Goal: Information Seeking & Learning: Learn about a topic

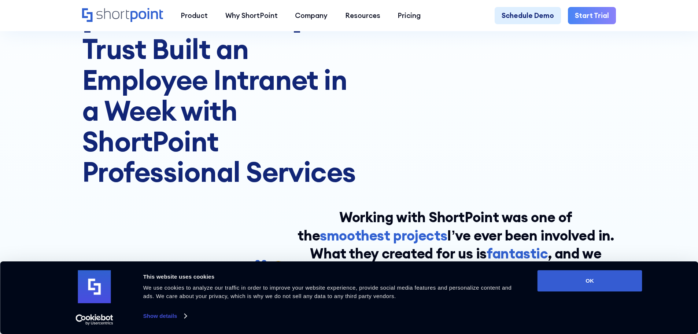
scroll to position [110, 0]
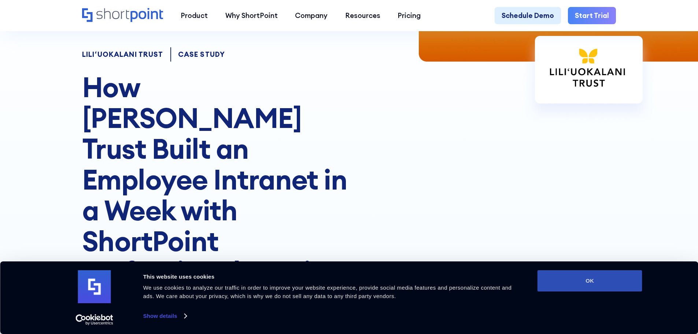
click at [590, 279] on button "OK" at bounding box center [590, 280] width 105 height 21
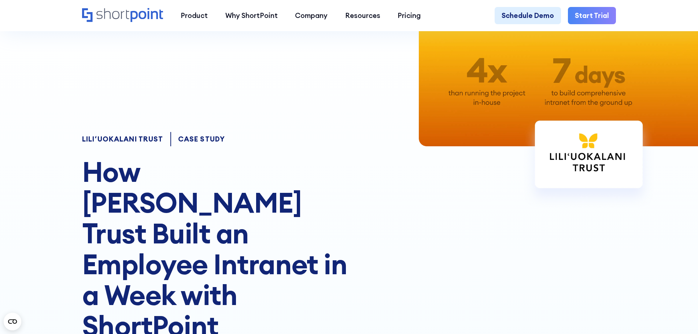
scroll to position [0, 0]
